Goal: Transaction & Acquisition: Purchase product/service

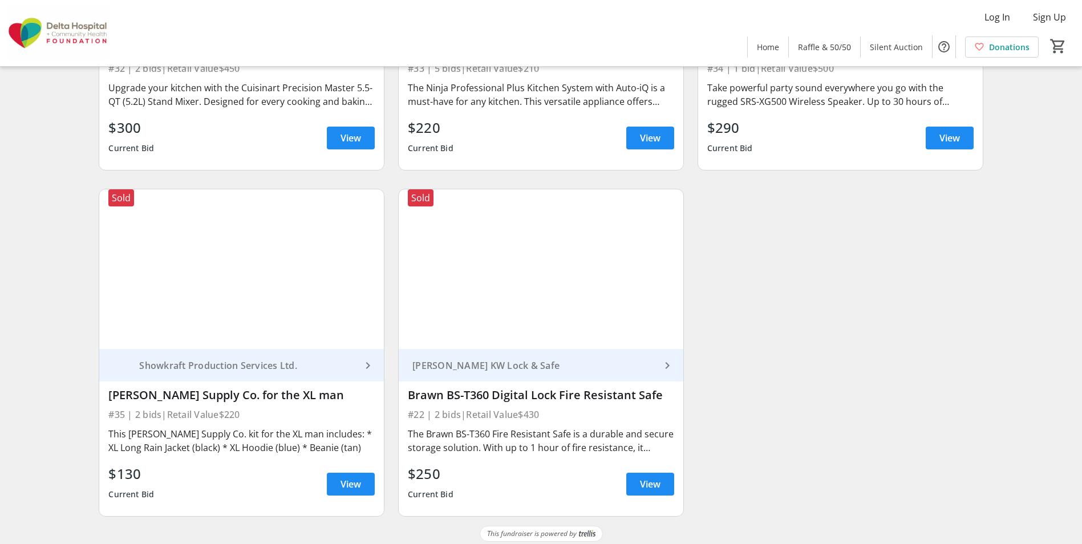
scroll to position [3886, 0]
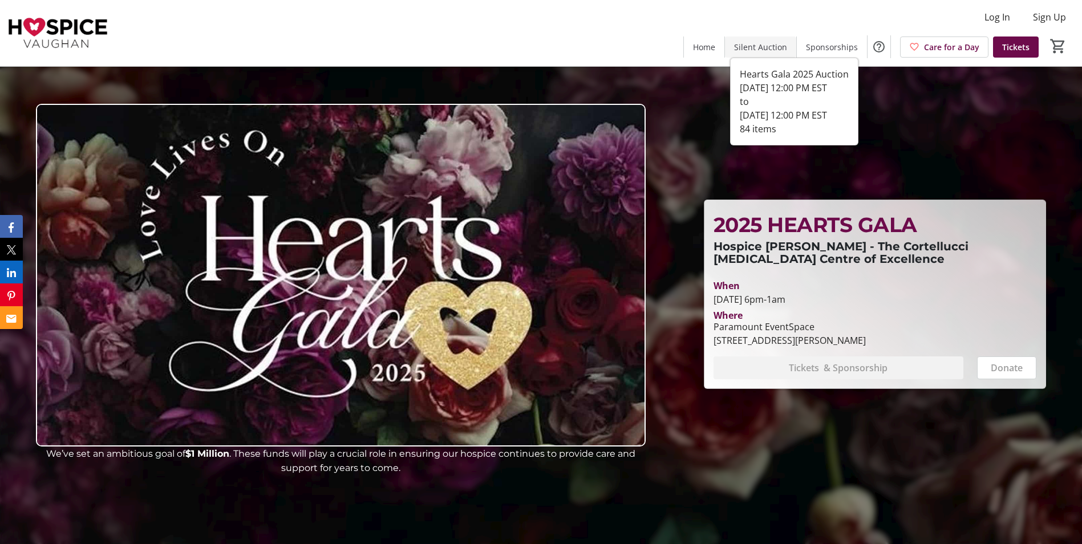
click at [756, 50] on span "Silent Auction" at bounding box center [760, 47] width 53 height 12
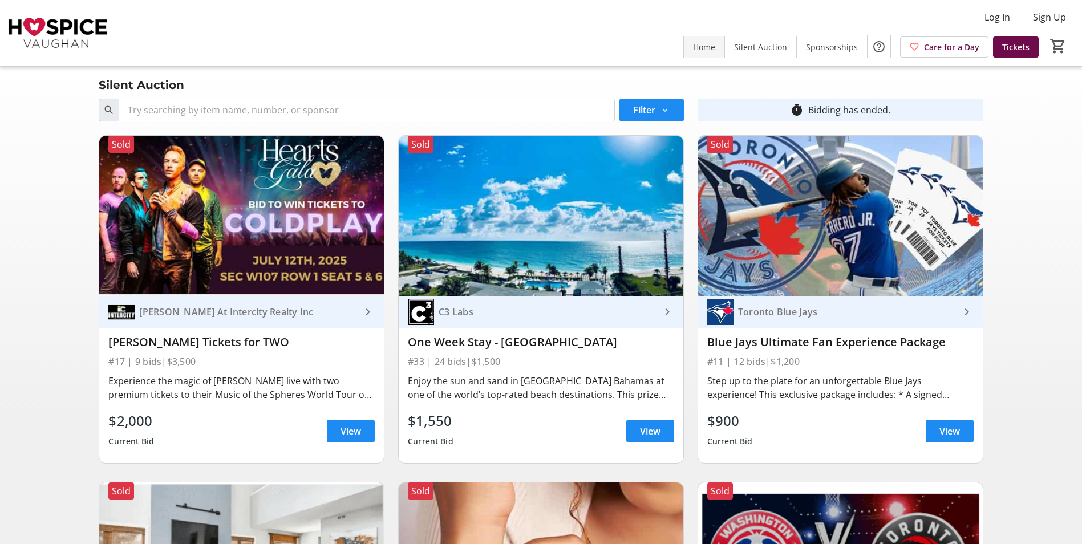
click at [698, 43] on span "Home" at bounding box center [704, 47] width 22 height 12
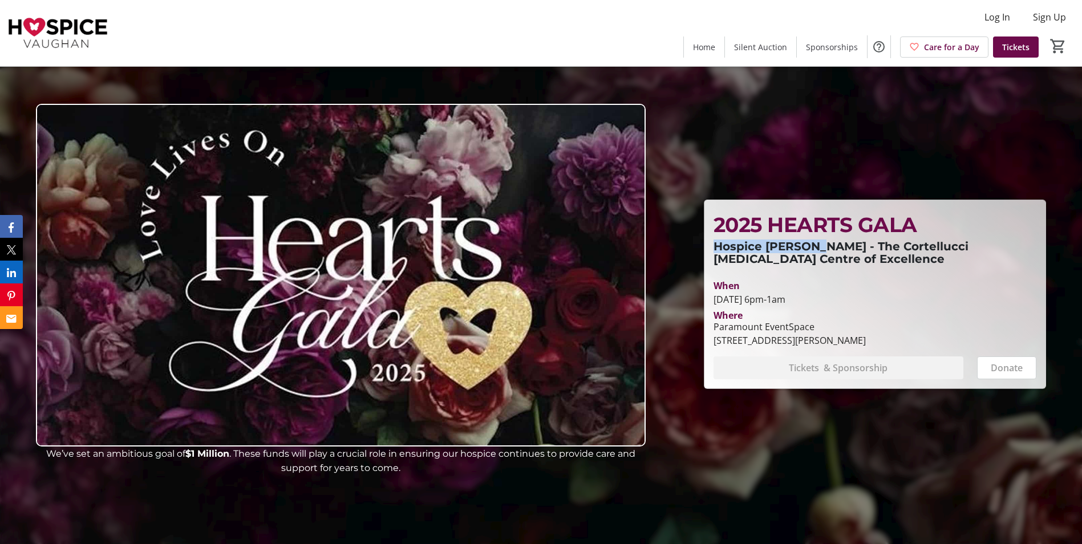
drag, startPoint x: 820, startPoint y: 249, endPoint x: 713, endPoint y: 247, distance: 106.6
click at [713, 247] on span "Hospice Vaughan - The Cortellucci Palliative Care Centre of Excellence" at bounding box center [842, 252] width 258 height 26
copy span "Hospice Vaughan"
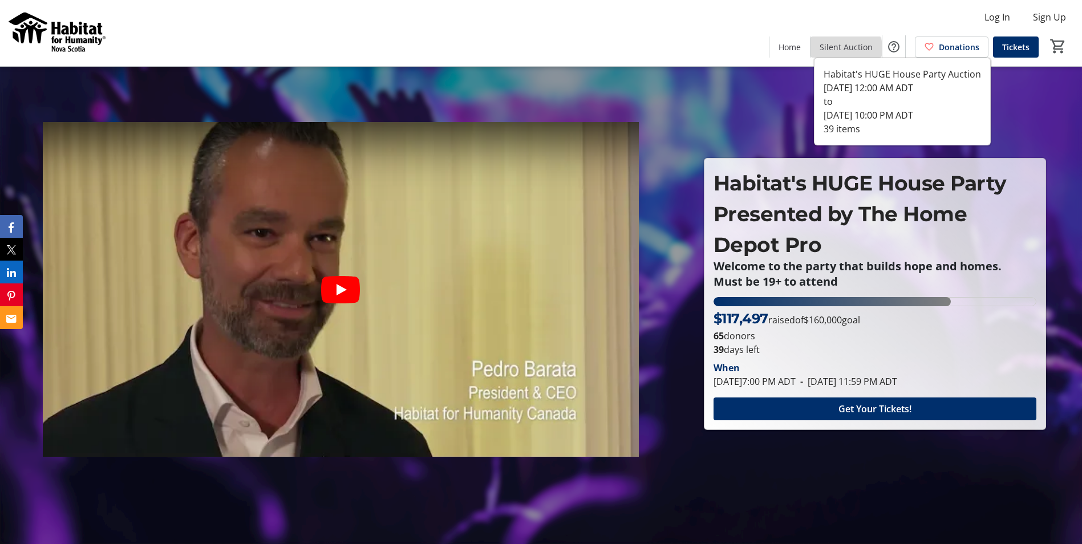
click at [848, 50] on span "Silent Auction" at bounding box center [845, 47] width 53 height 12
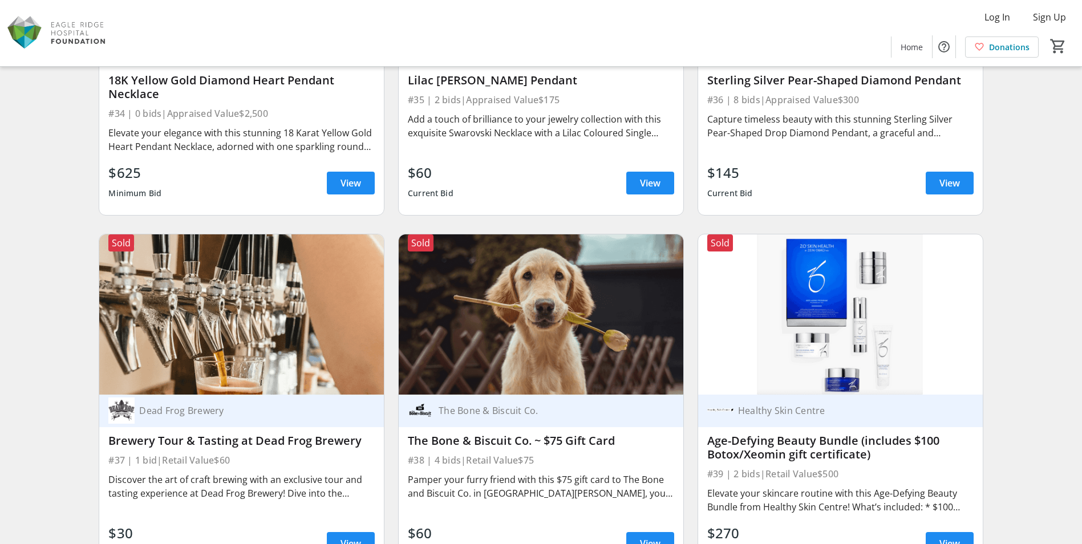
scroll to position [4438, 0]
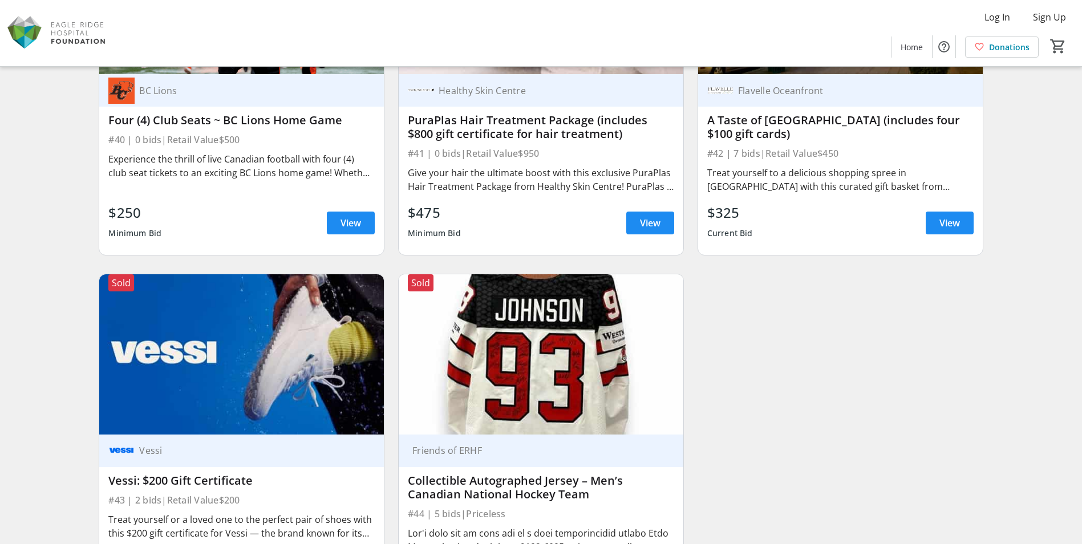
scroll to position [4899, 0]
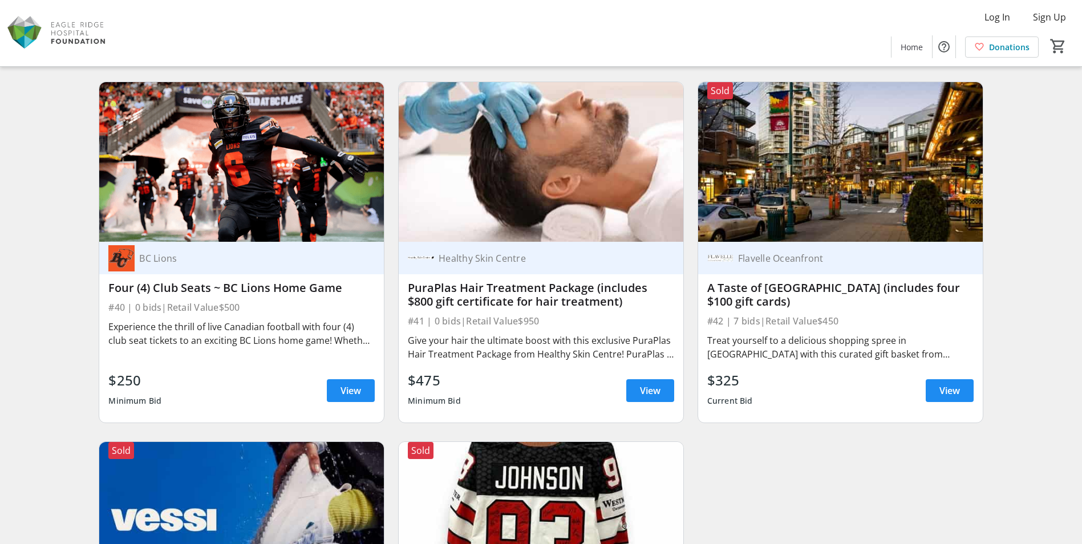
scroll to position [4671, 0]
